Goal: Use online tool/utility

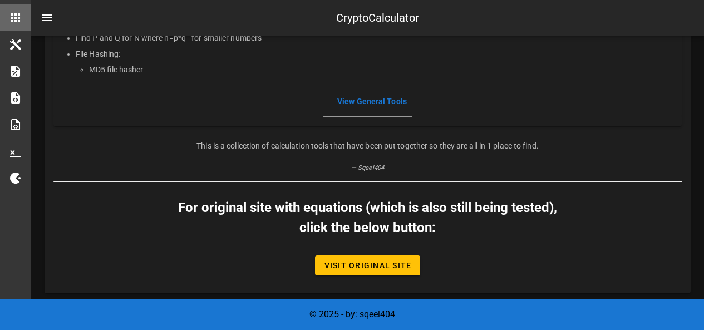
scroll to position [395, 0]
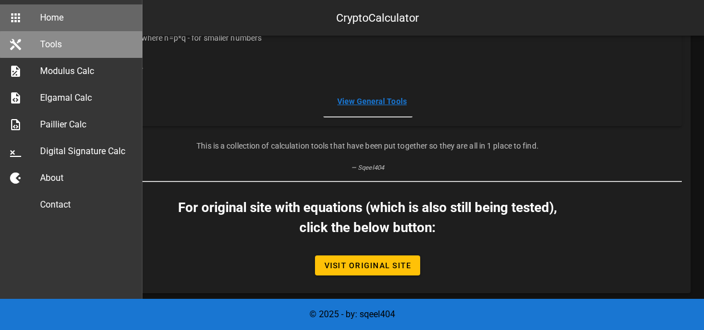
click at [42, 41] on div "Tools" at bounding box center [87, 44] width 94 height 11
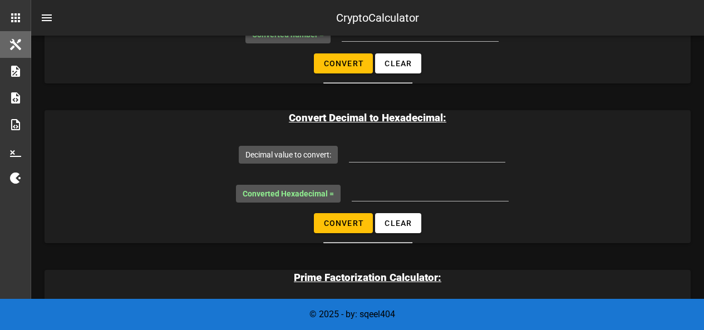
scroll to position [1088, 0]
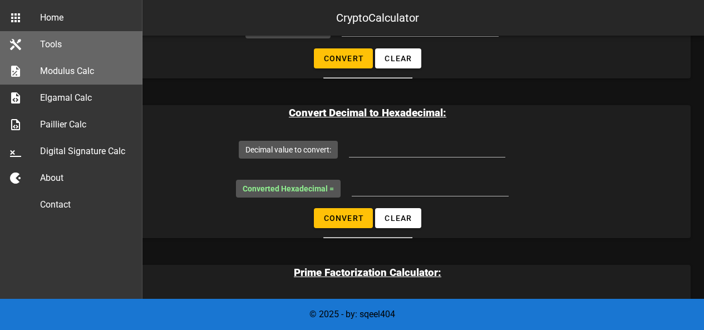
click at [24, 73] on link "Modulus Calc" at bounding box center [71, 71] width 143 height 27
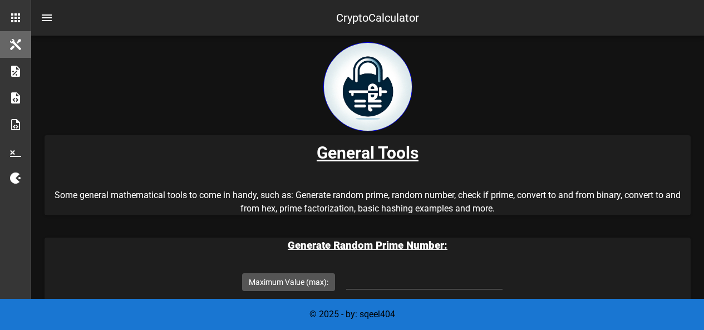
scroll to position [1088, 0]
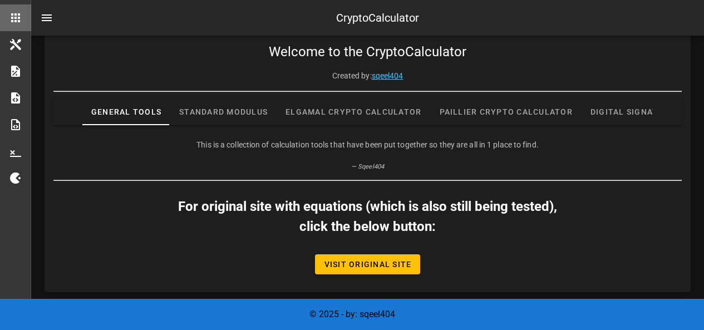
scroll to position [395, 0]
